Goal: Task Accomplishment & Management: Manage account settings

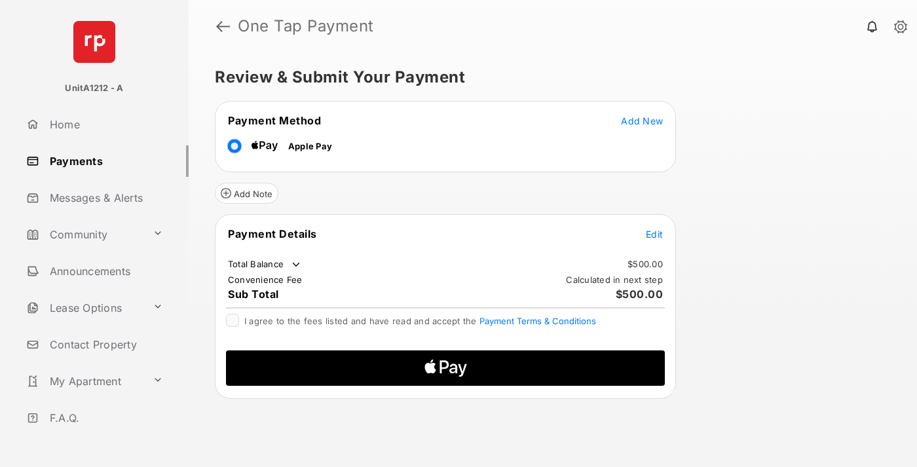
click at [642, 120] on span "Add New" at bounding box center [642, 120] width 42 height 11
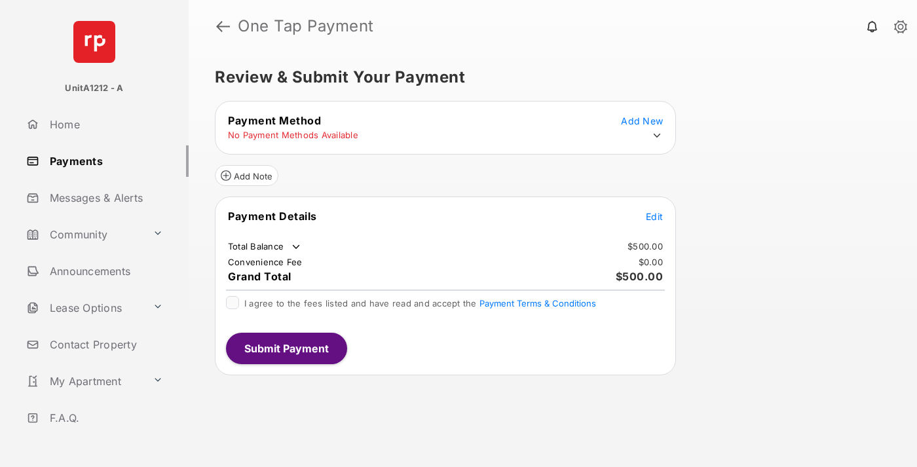
click at [657, 136] on icon at bounding box center [657, 136] width 12 height 12
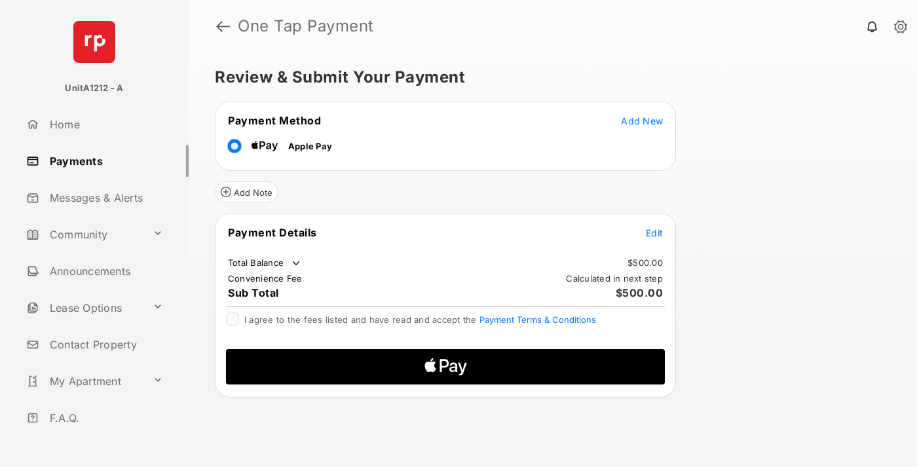
click at [654, 232] on span "Edit" at bounding box center [654, 232] width 17 height 11
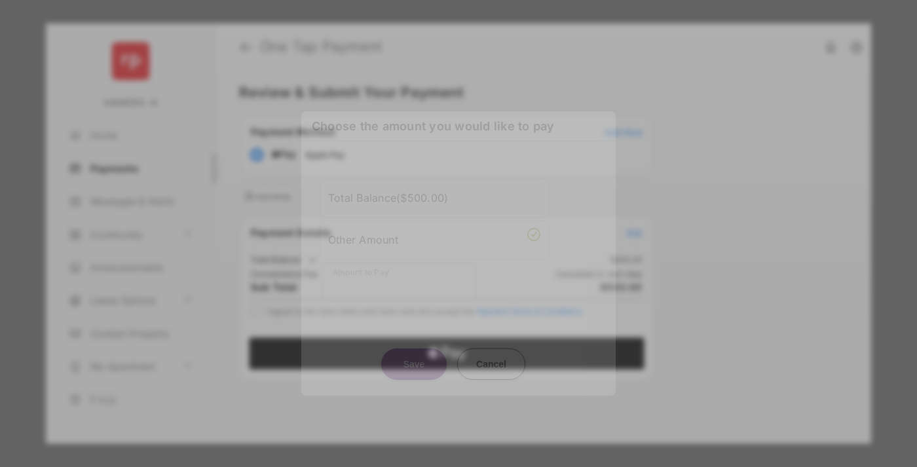
click at [434, 236] on div "Other Amount" at bounding box center [434, 239] width 212 height 22
type input "***"
click at [414, 350] on button "Save" at bounding box center [413, 363] width 65 height 31
